Goal: Task Accomplishment & Management: Complete application form

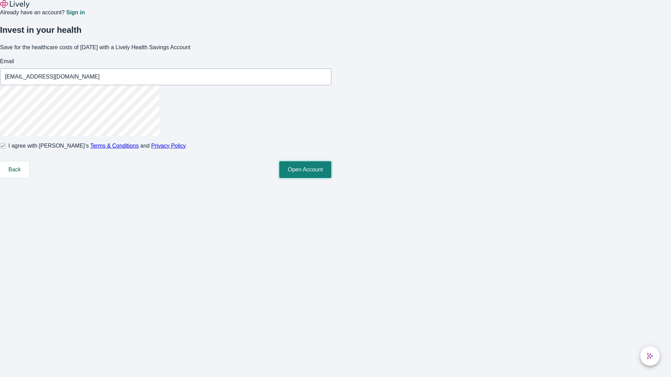
click at [331, 178] on button "Open Account" at bounding box center [305, 169] width 52 height 17
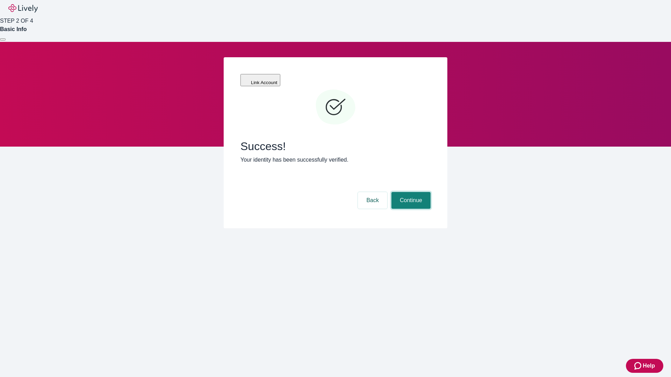
click at [410, 192] on button "Continue" at bounding box center [410, 200] width 39 height 17
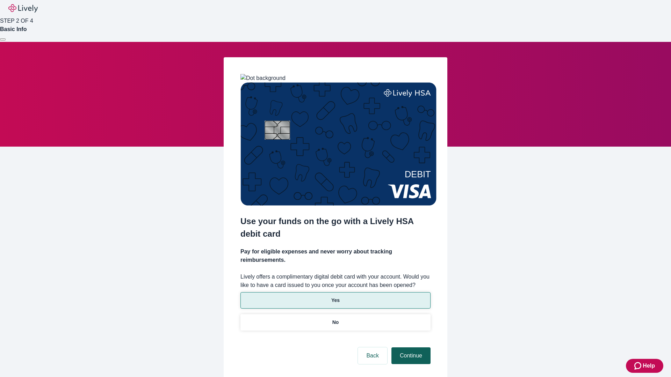
click at [335, 297] on p "Yes" at bounding box center [335, 300] width 8 height 7
click at [410, 348] on button "Continue" at bounding box center [410, 356] width 39 height 17
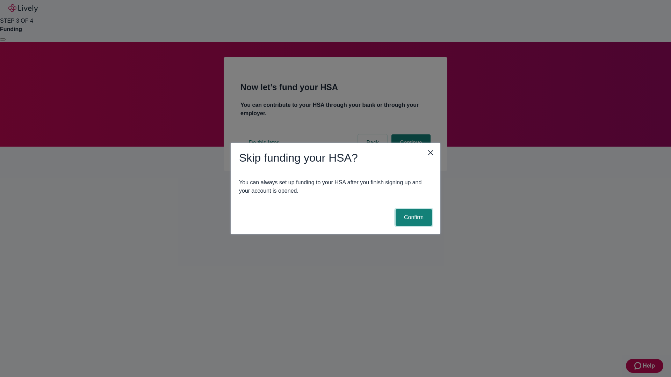
click at [413, 218] on button "Confirm" at bounding box center [413, 217] width 36 height 17
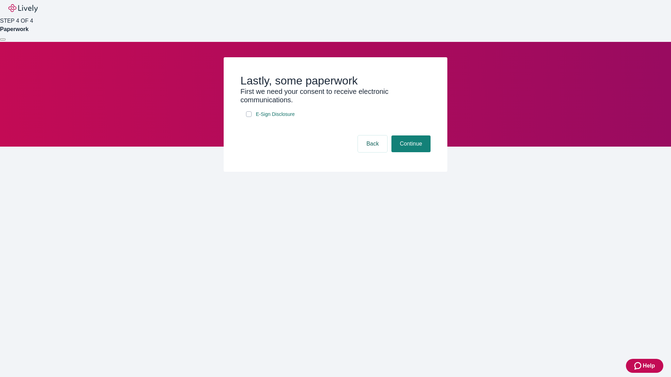
click at [249, 117] on input "E-Sign Disclosure" at bounding box center [249, 114] width 6 height 6
checkbox input "true"
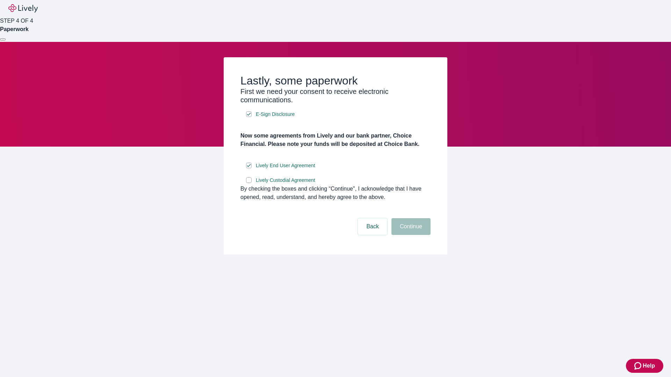
click at [249, 183] on input "Lively Custodial Agreement" at bounding box center [249, 180] width 6 height 6
checkbox input "true"
click at [410, 235] on button "Continue" at bounding box center [410, 226] width 39 height 17
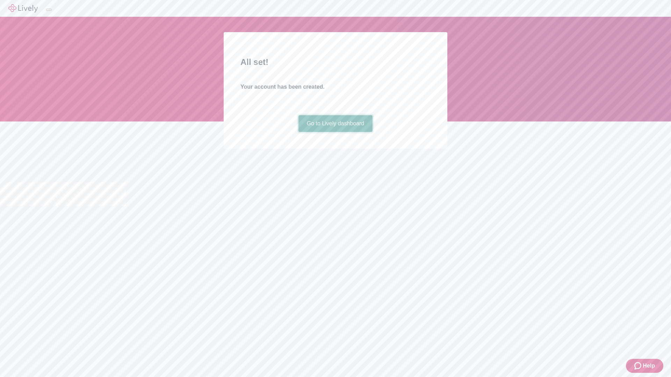
click at [335, 132] on link "Go to Lively dashboard" at bounding box center [335, 123] width 74 height 17
